Goal: Information Seeking & Learning: Learn about a topic

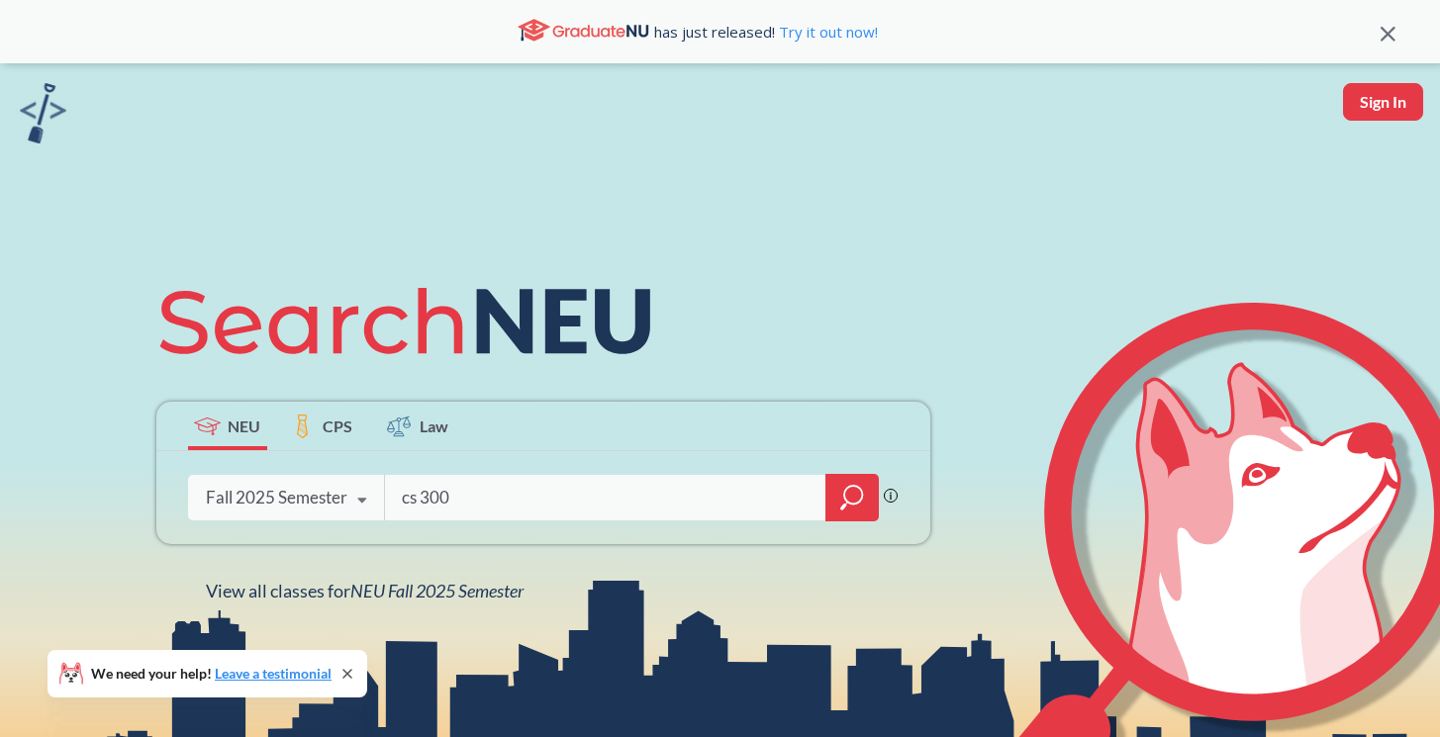
type input "cs 3000"
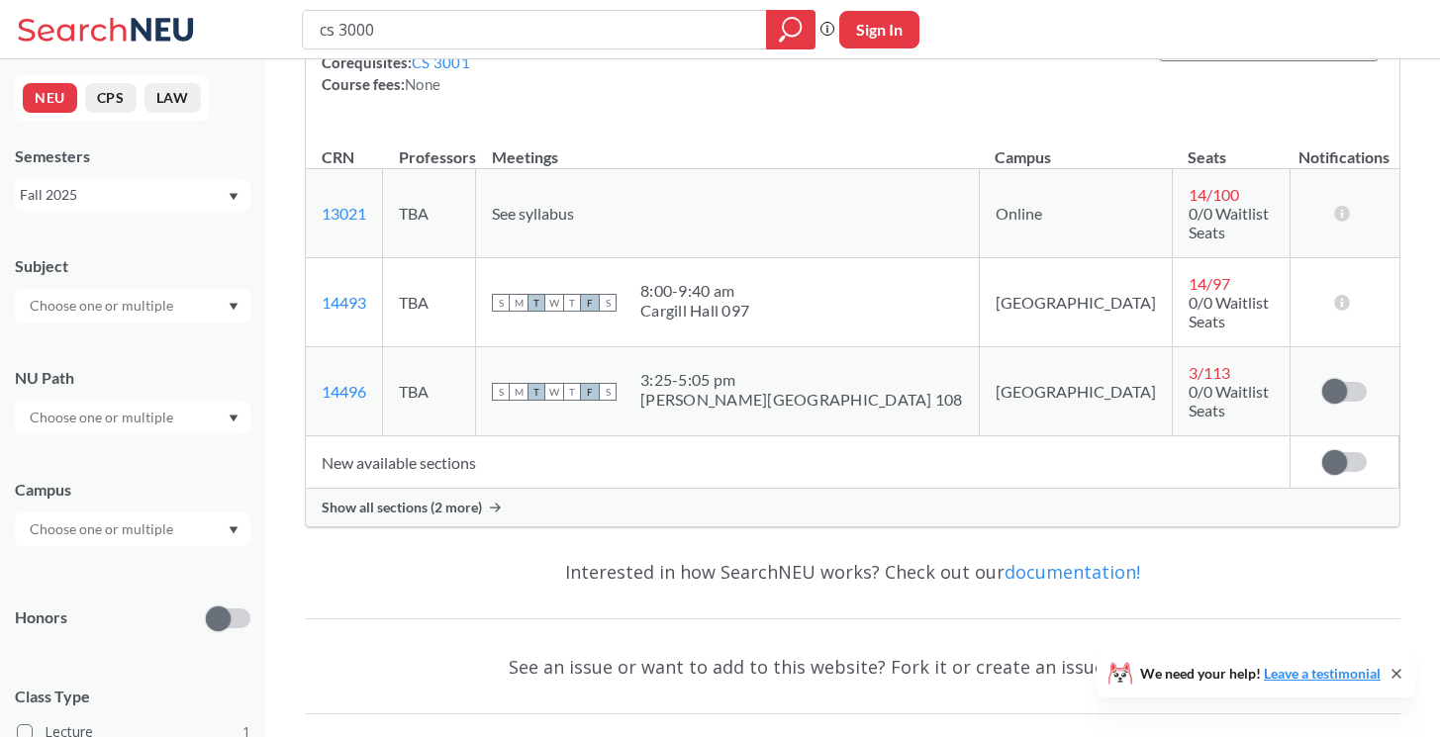
scroll to position [317, 0]
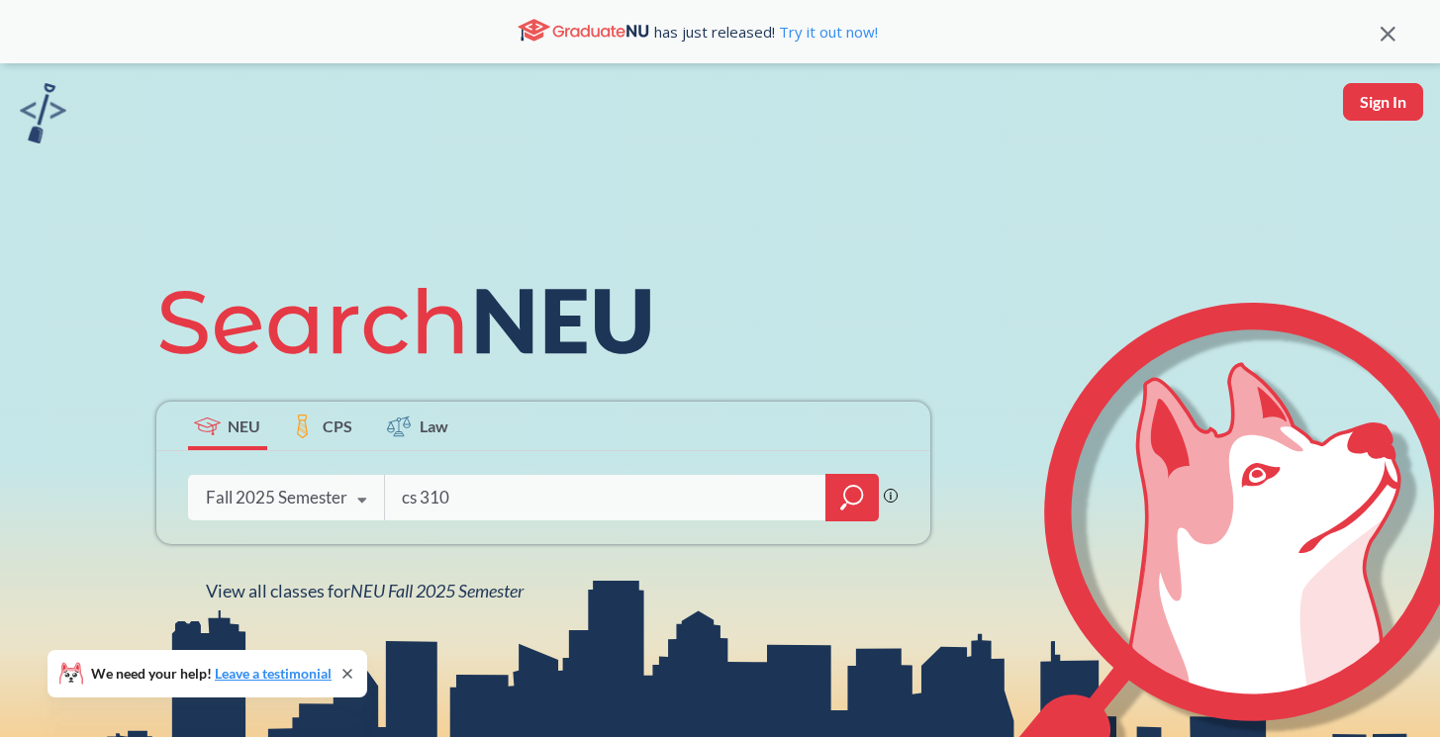
type input "cs 3100"
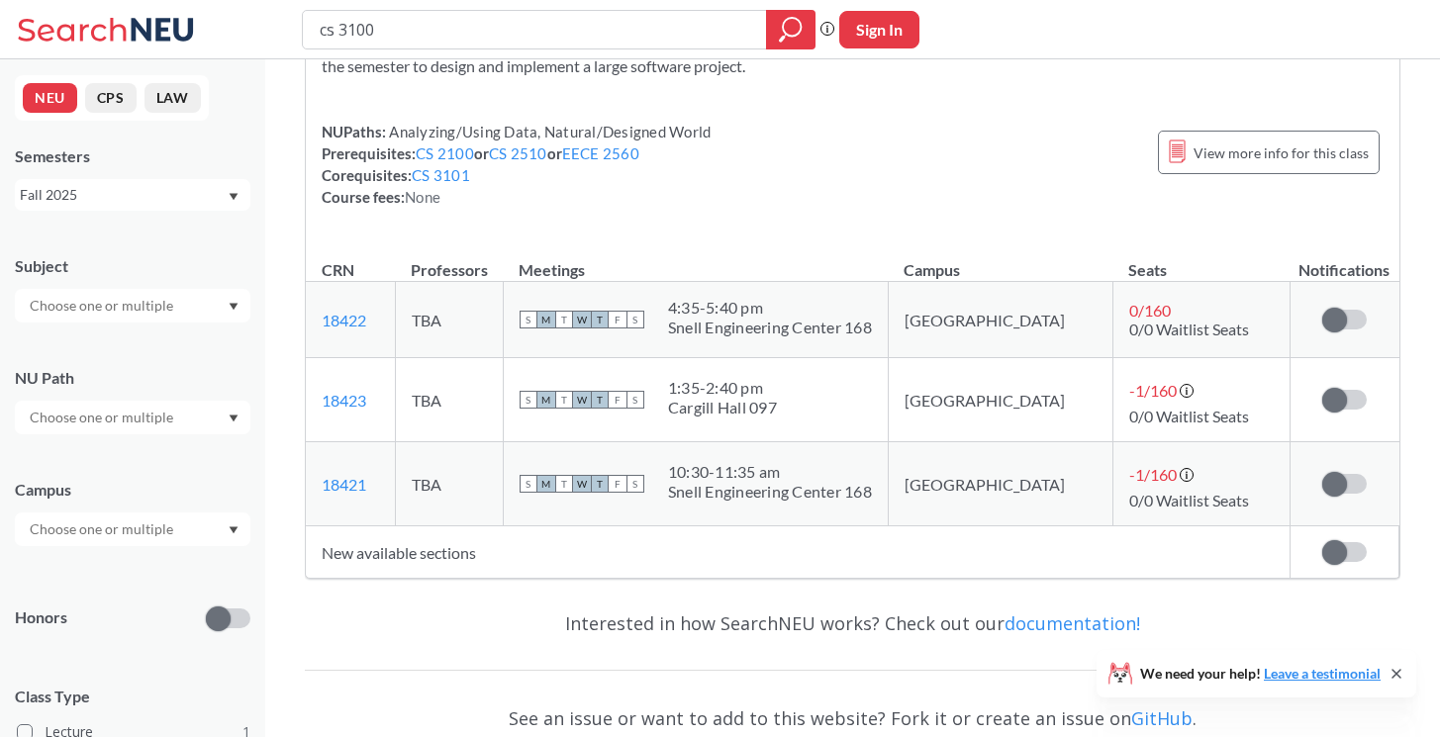
scroll to position [214, 0]
type input "cs 3101"
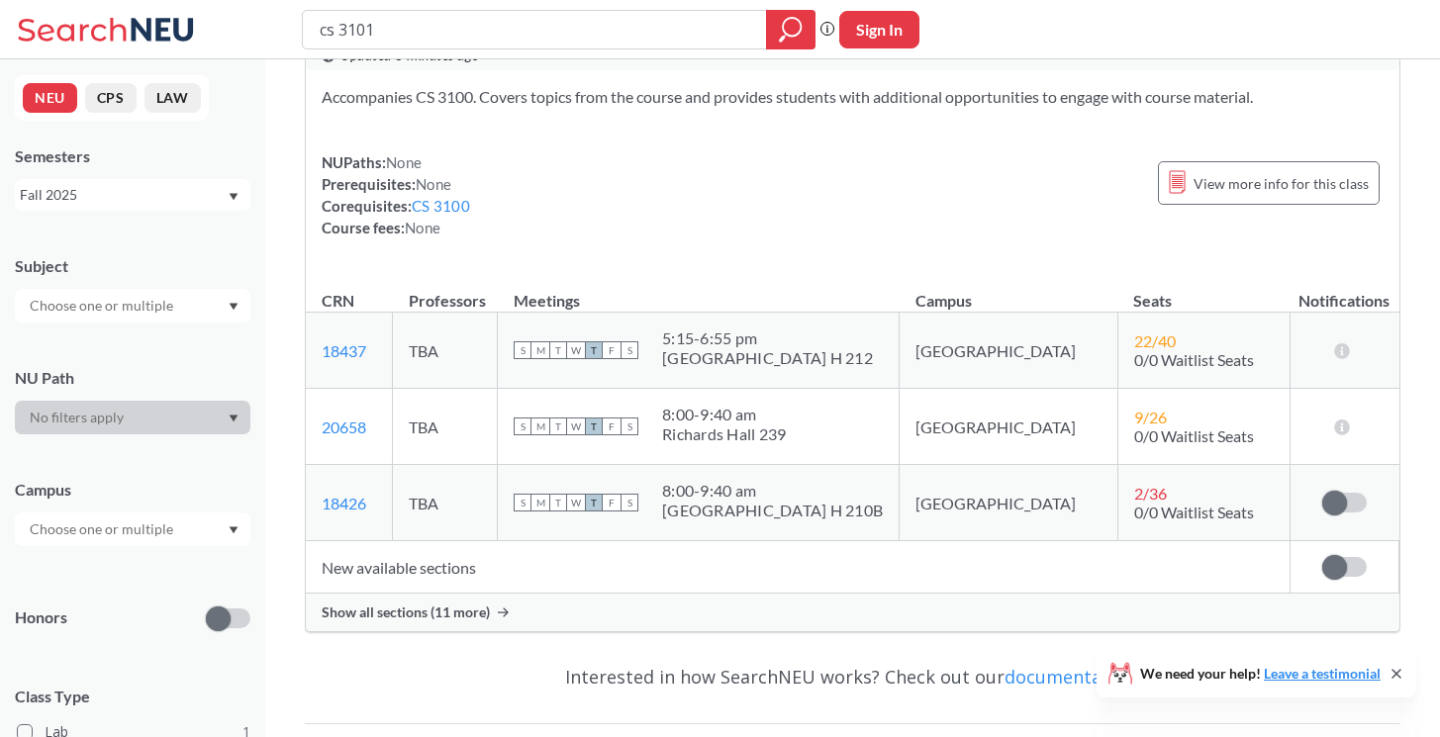
scroll to position [120, 0]
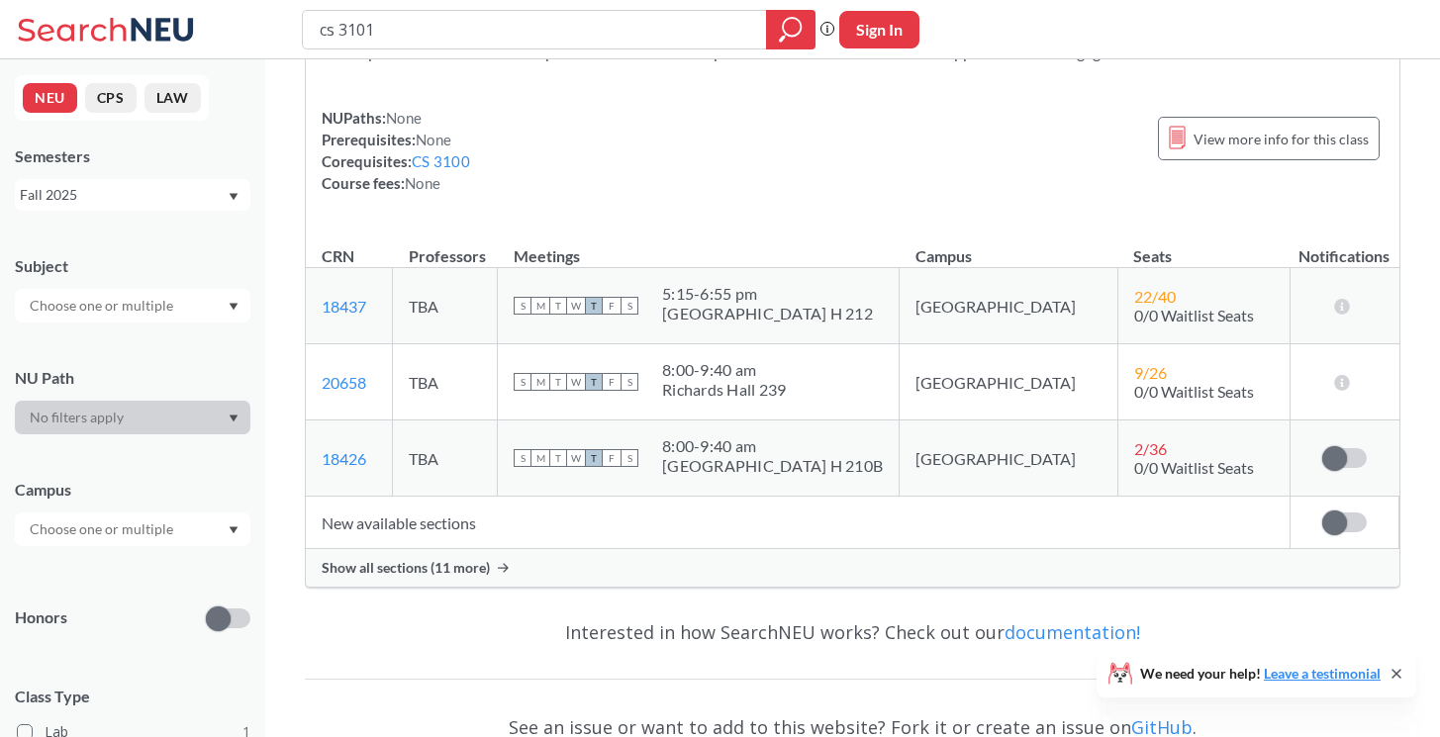
click at [458, 575] on span "Show all sections (11 more)" at bounding box center [406, 568] width 168 height 18
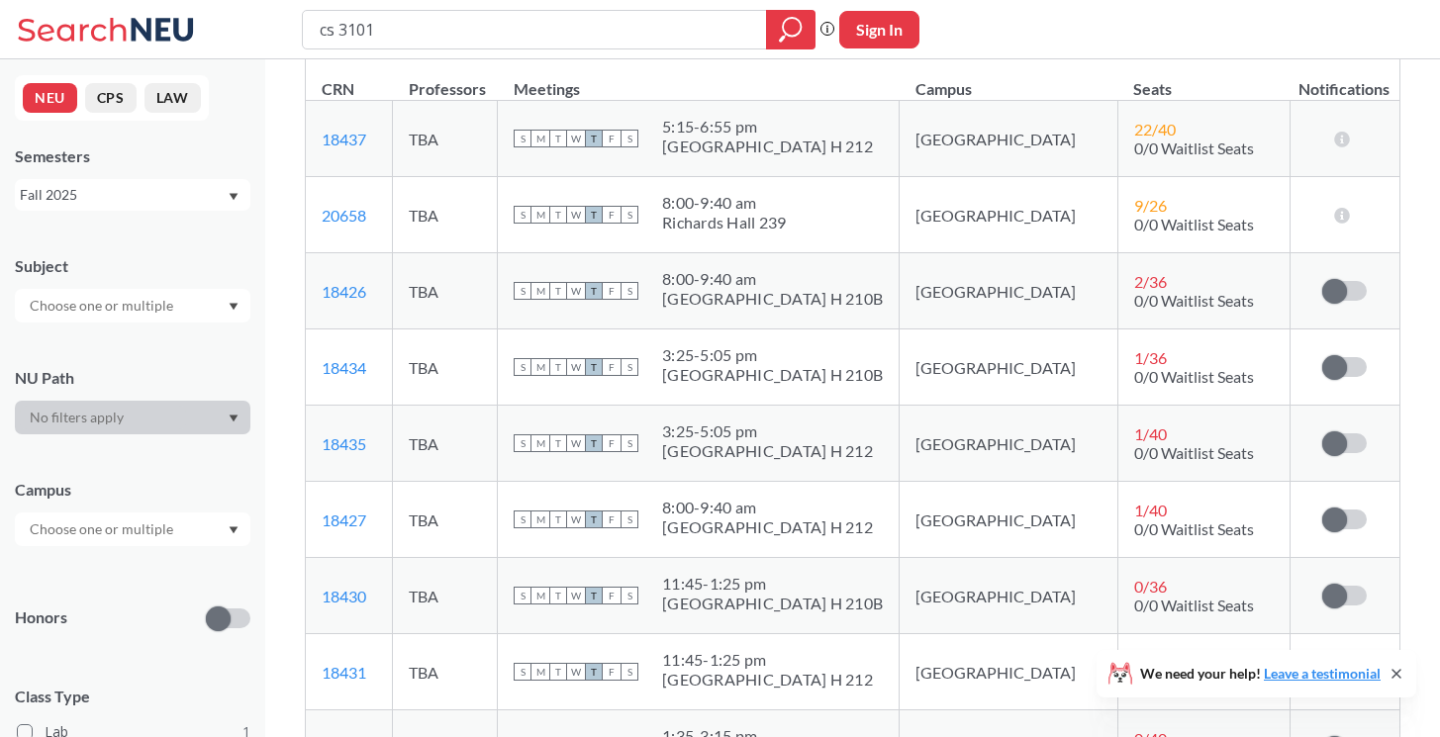
scroll to position [290, 0]
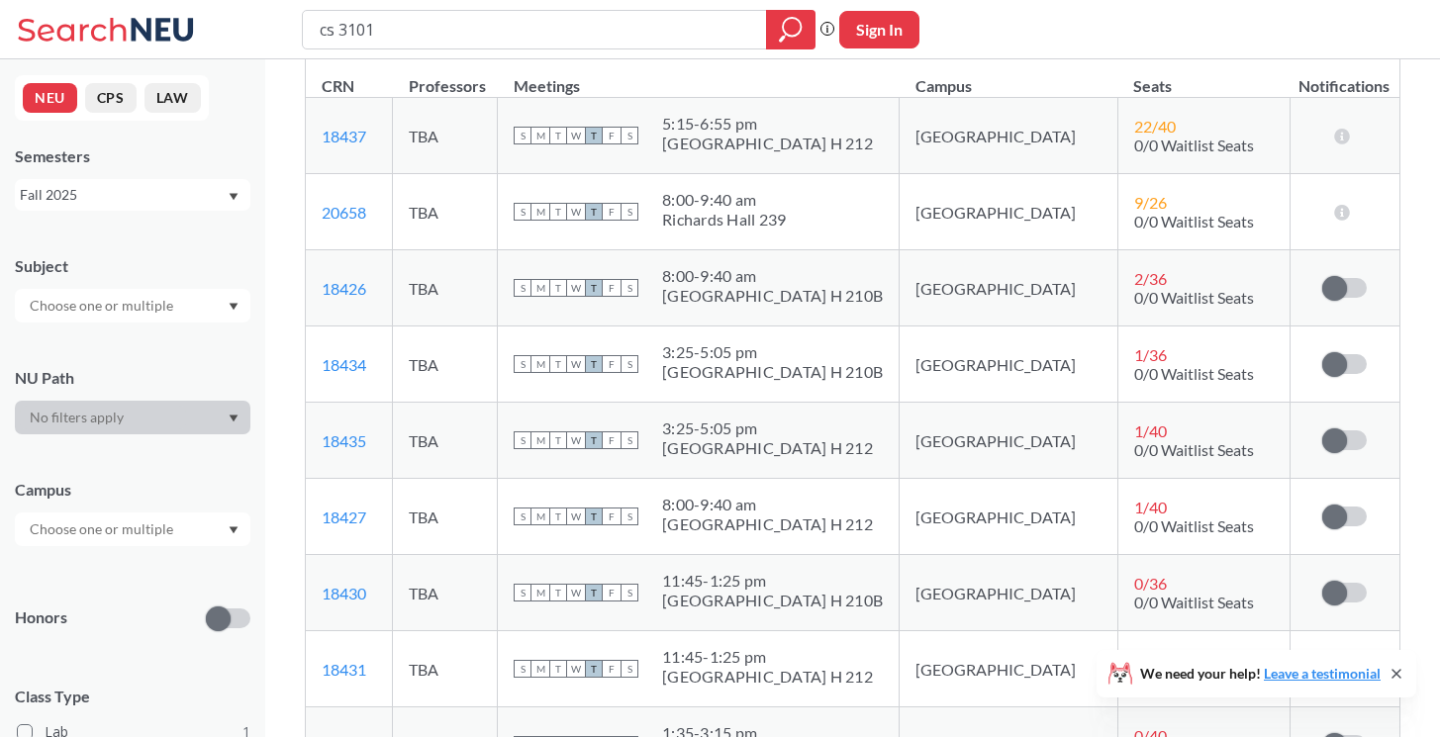
click at [773, 357] on div "3:25 - 5:05 pm" at bounding box center [772, 352] width 221 height 20
click at [808, 356] on div "3:25 - 5:05 pm" at bounding box center [772, 352] width 221 height 20
drag, startPoint x: 716, startPoint y: 352, endPoint x: 839, endPoint y: 358, distance: 122.8
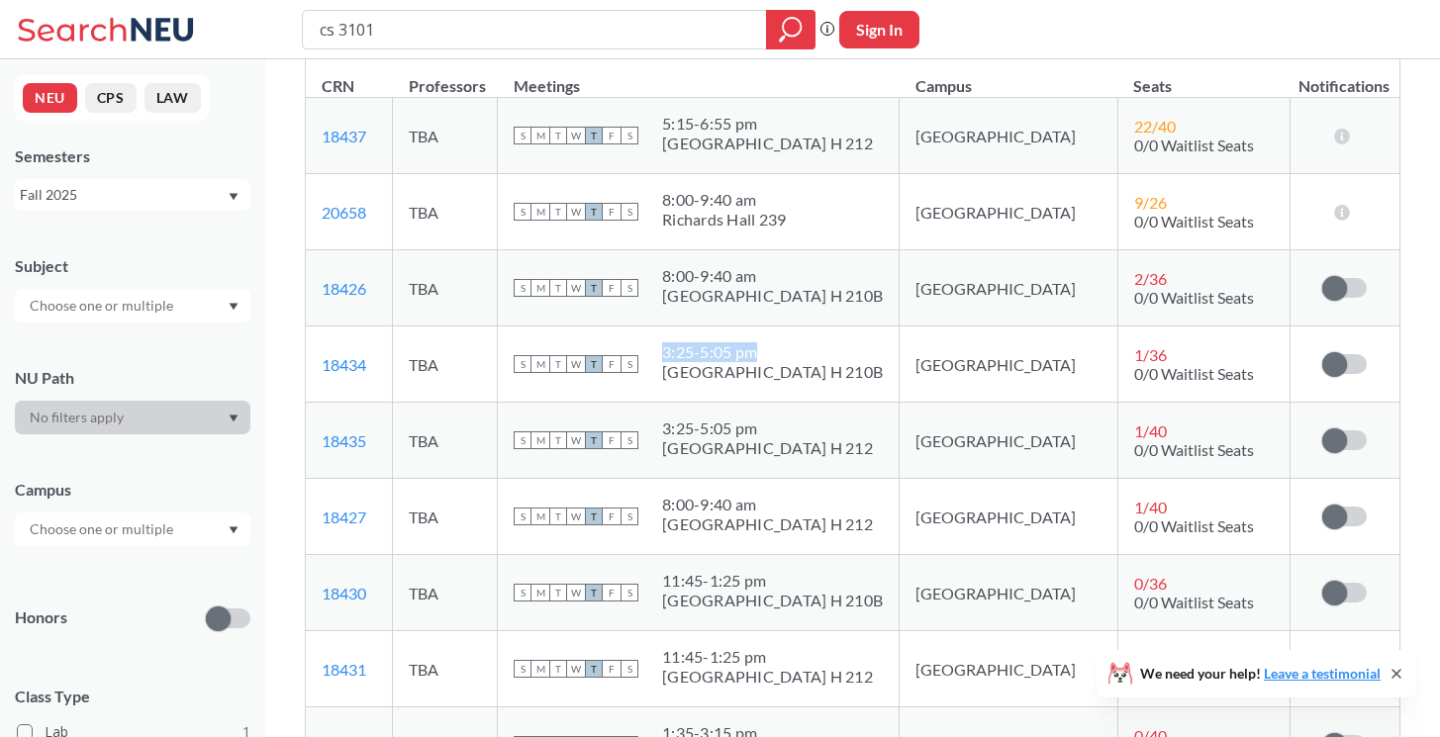
click at [840, 358] on div "S M T W T F S 3:25 - 5:05 pm West Village H 210B" at bounding box center [698, 364] width 369 height 44
click at [813, 418] on td "S M T W T F S 3:25 - 5:05 pm West Village H 212" at bounding box center [699, 441] width 402 height 76
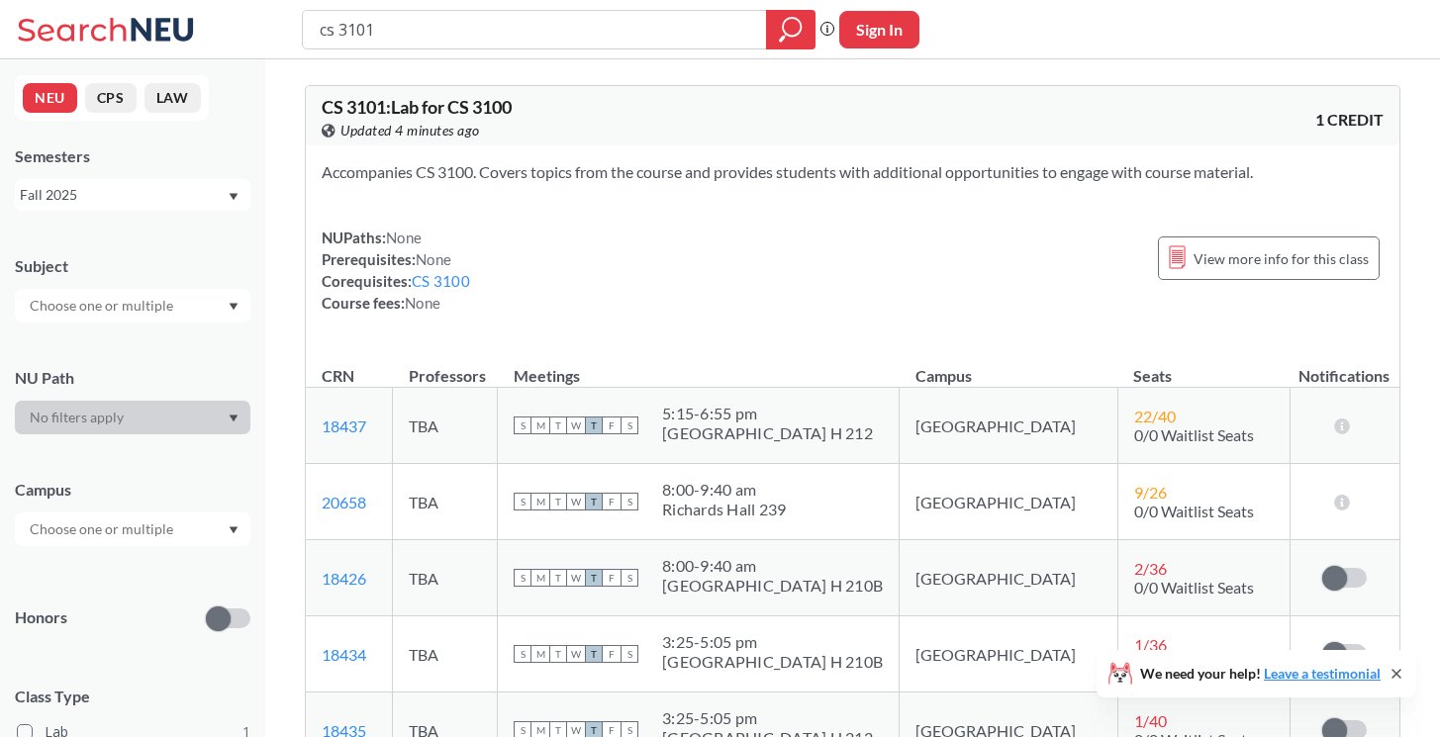
scroll to position [0, 0]
click at [332, 31] on input "cs 3101" at bounding box center [535, 30] width 434 height 34
click at [327, 31] on input "cs 3101" at bounding box center [535, 30] width 434 height 34
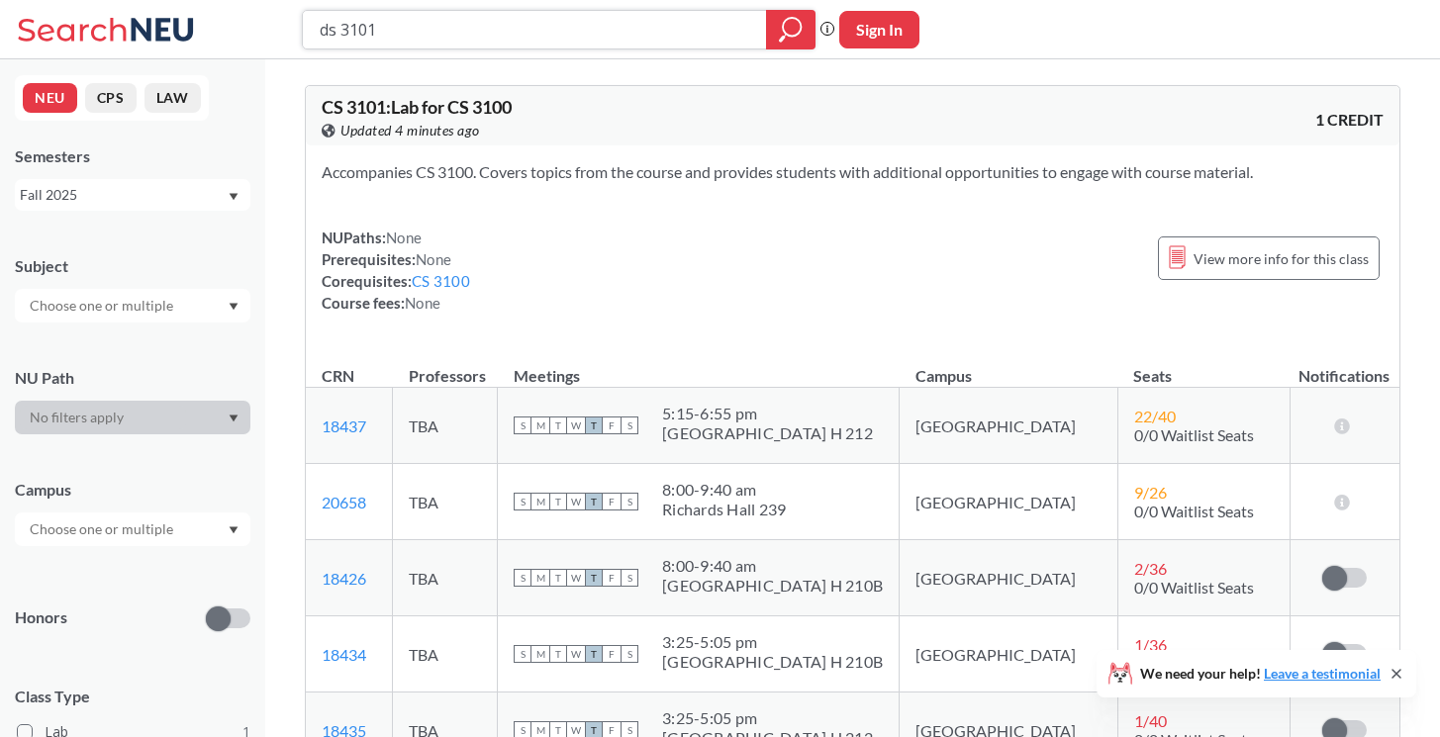
drag, startPoint x: 352, startPoint y: 28, endPoint x: 506, endPoint y: 33, distance: 153.4
click at [488, 28] on input "ds 3101" at bounding box center [535, 30] width 434 height 34
type input "ds 3000"
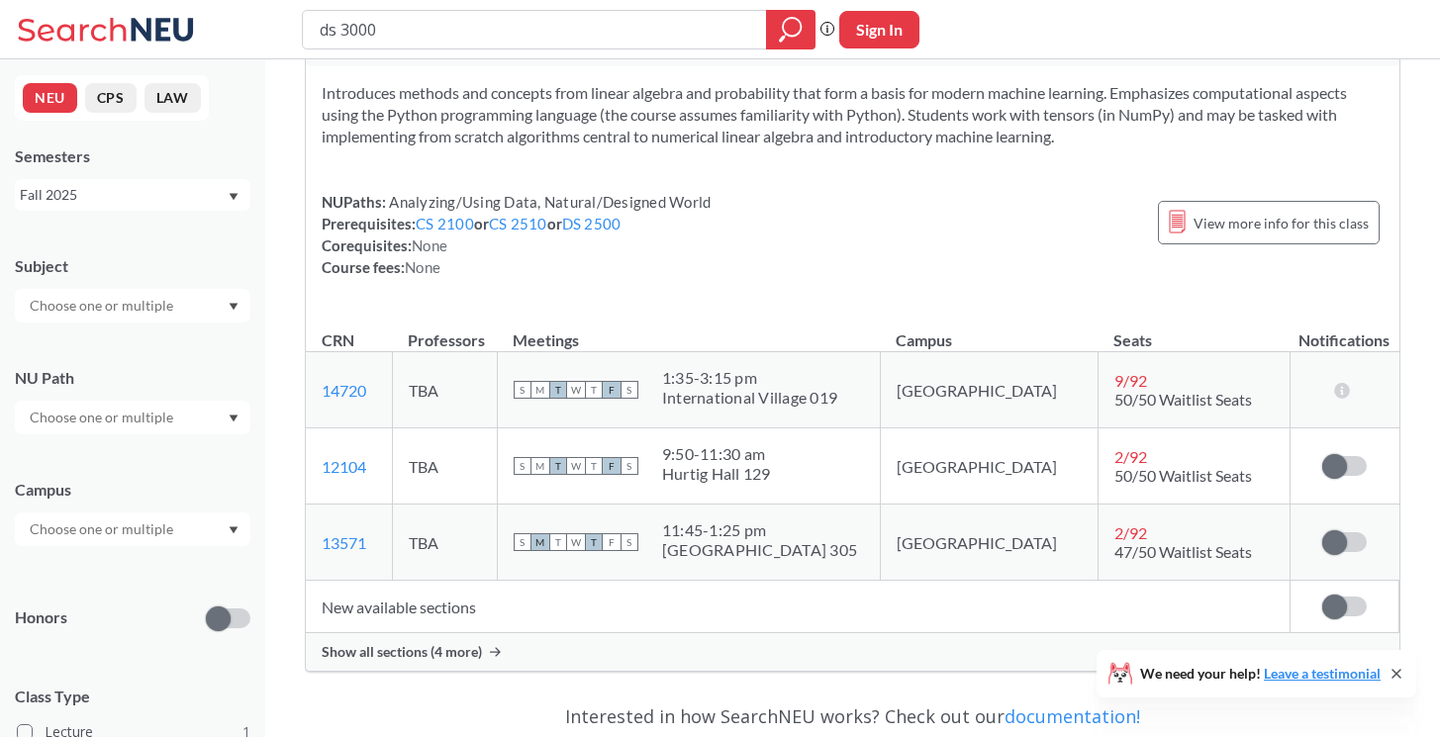
scroll to position [90, 0]
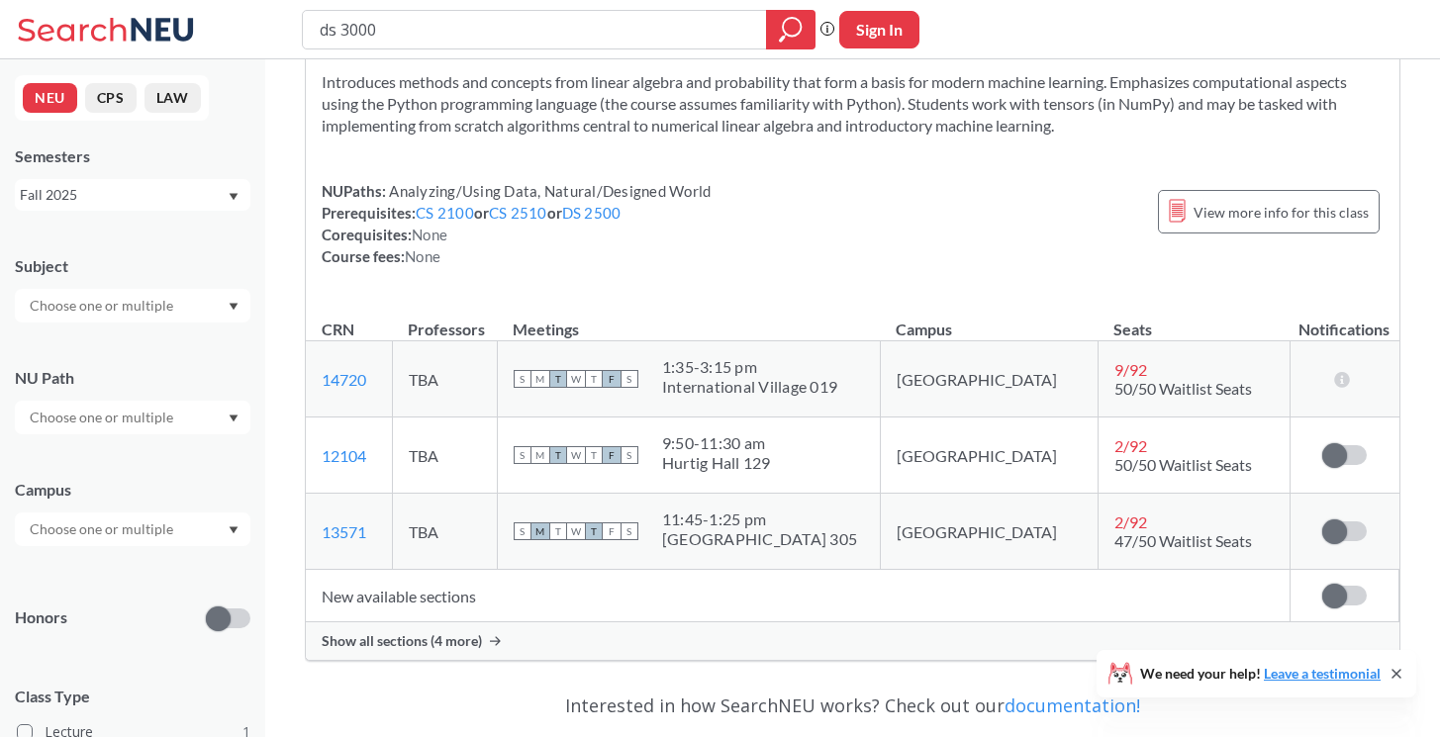
click at [436, 645] on span "Show all sections (4 more)" at bounding box center [402, 641] width 160 height 18
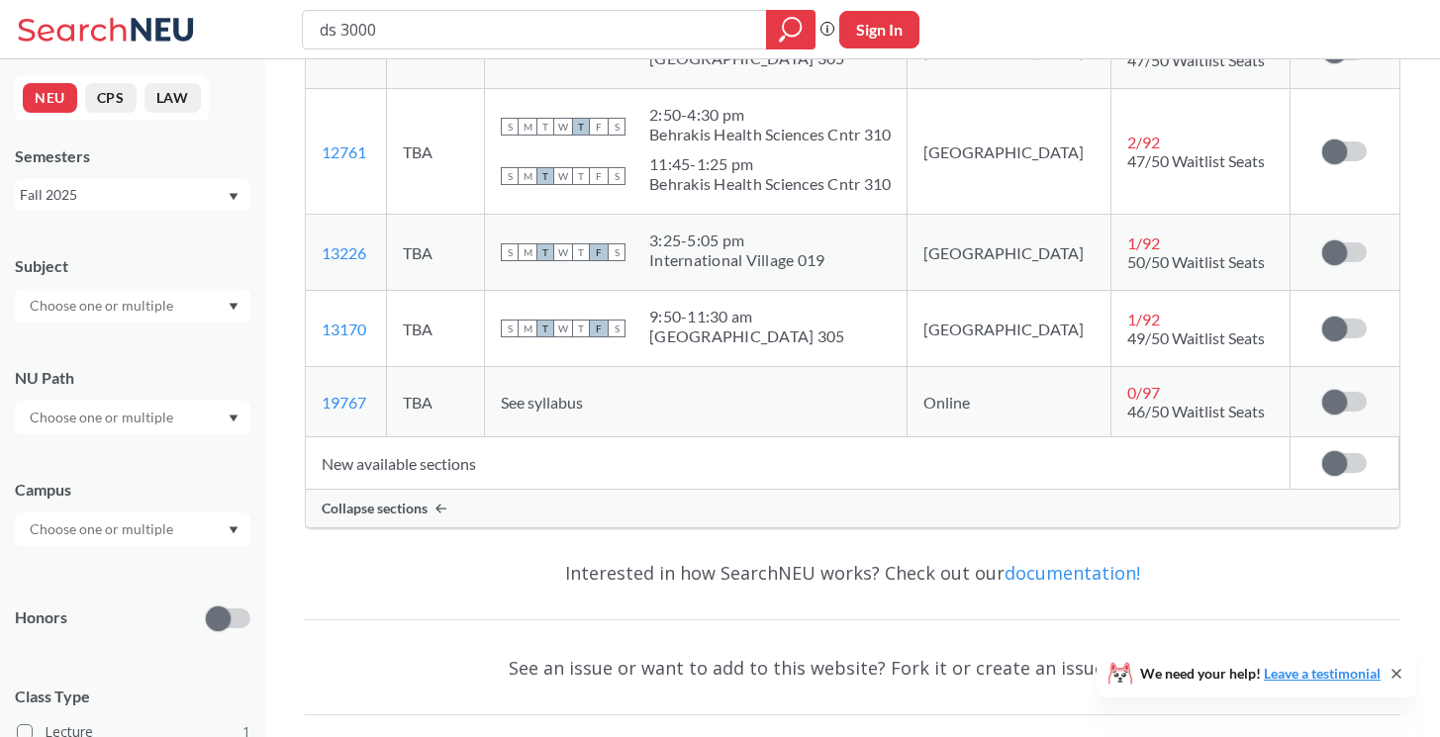
scroll to position [572, 0]
click at [326, 32] on input "ds 3000" at bounding box center [535, 30] width 434 height 34
type input "cs 3000"
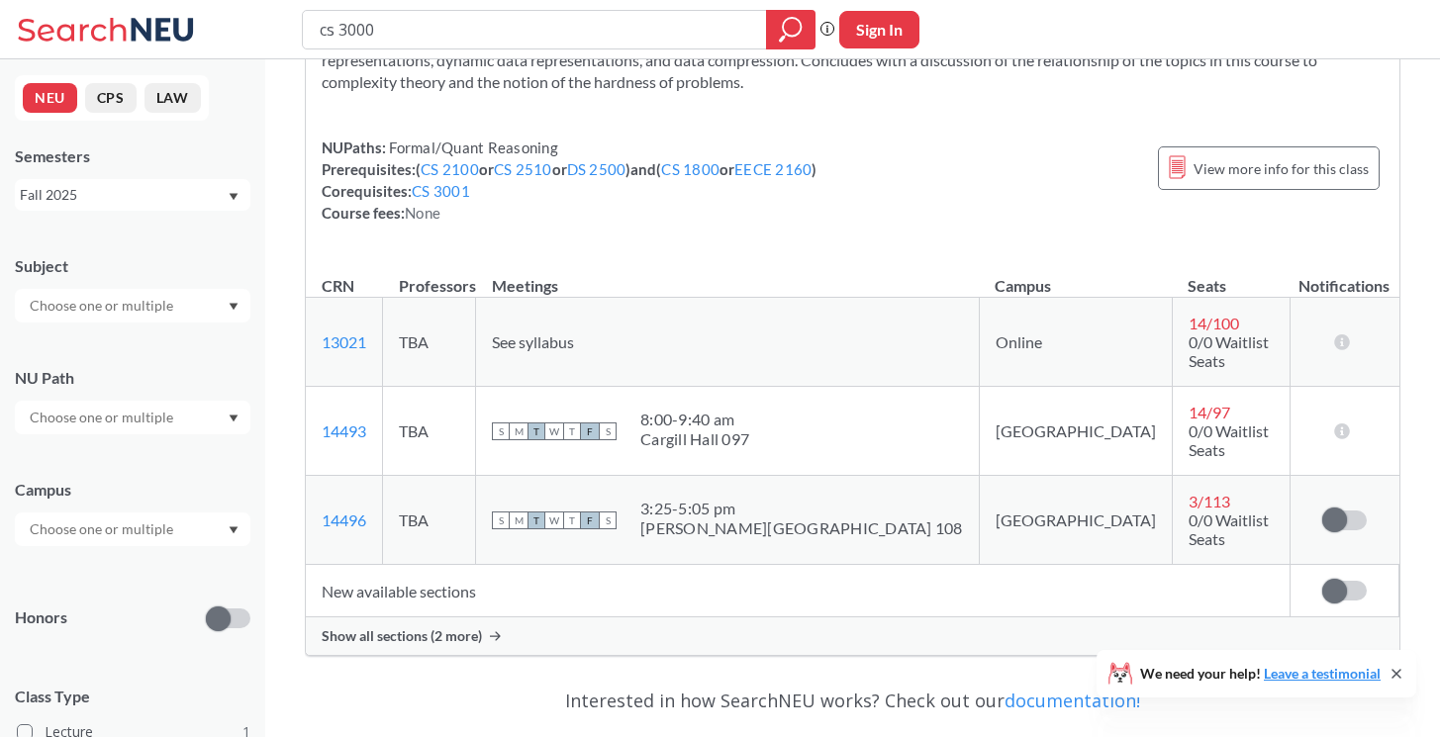
scroll to position [354, 0]
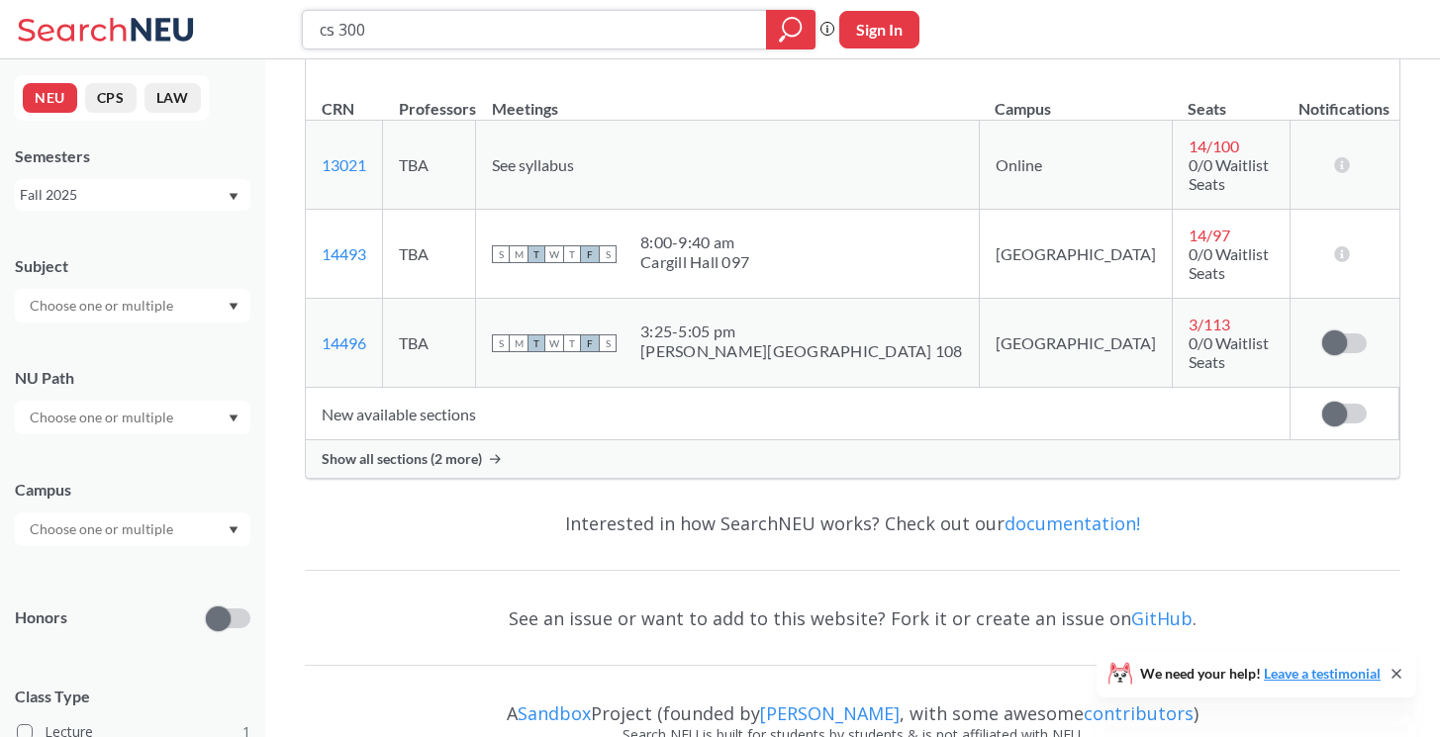
type input "cs 3001"
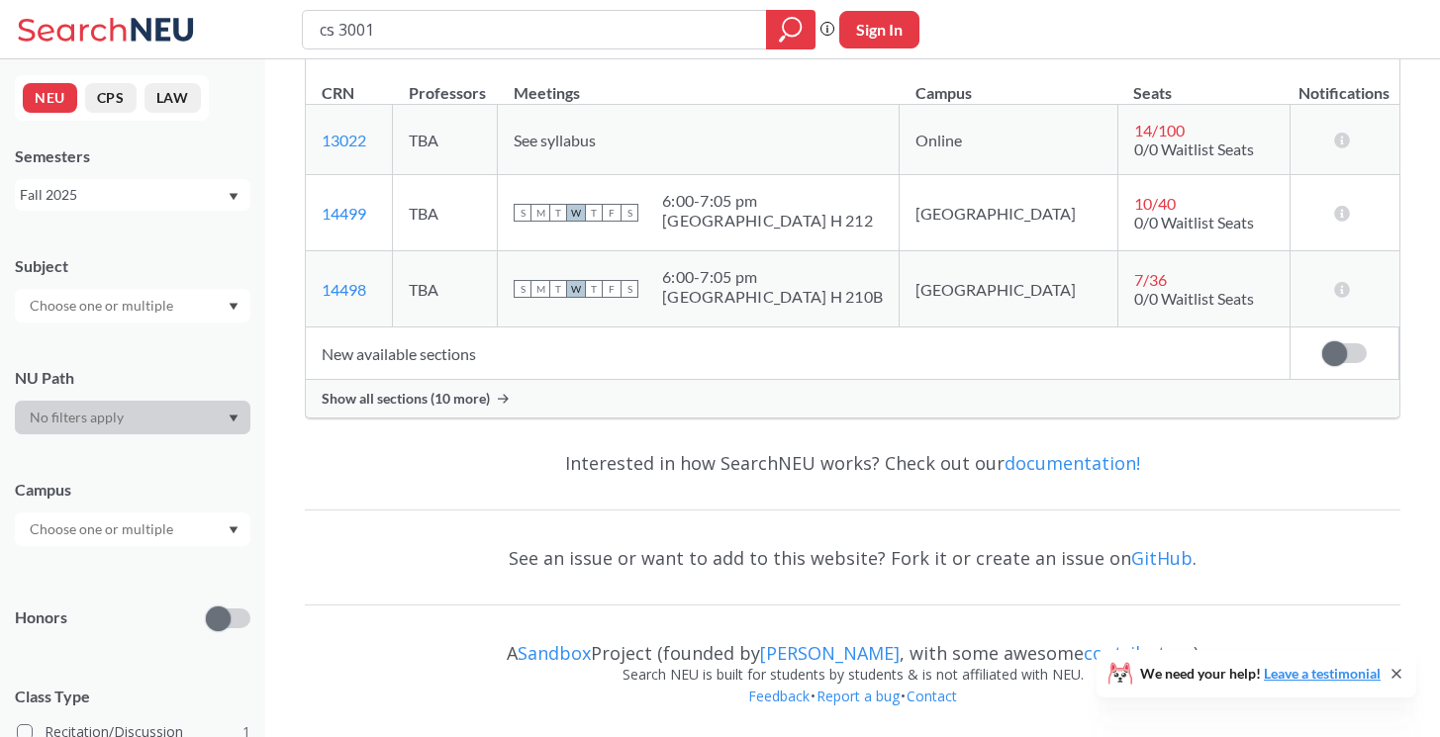
scroll to position [283, 0]
click at [434, 393] on span "Show all sections (10 more)" at bounding box center [406, 399] width 168 height 18
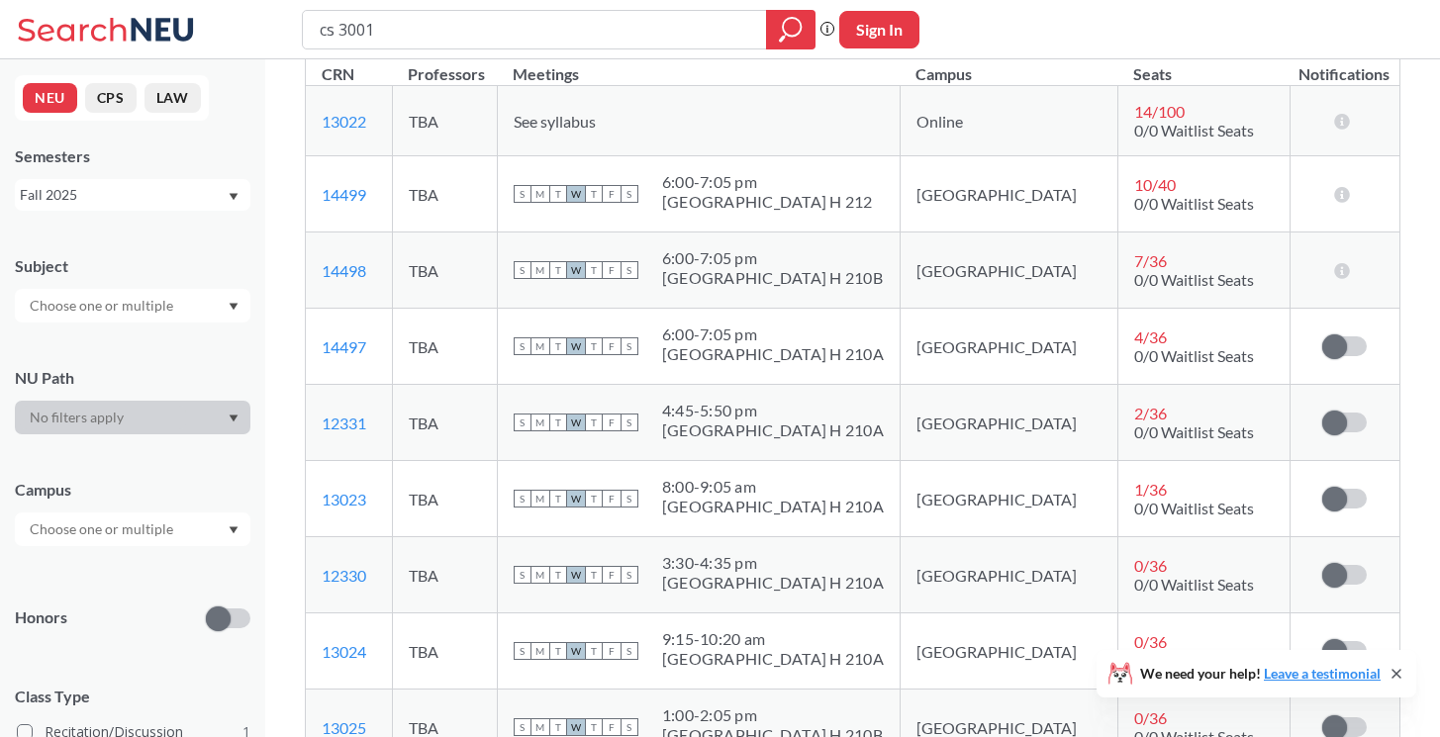
scroll to position [340, 0]
